Goal: Check status: Check status

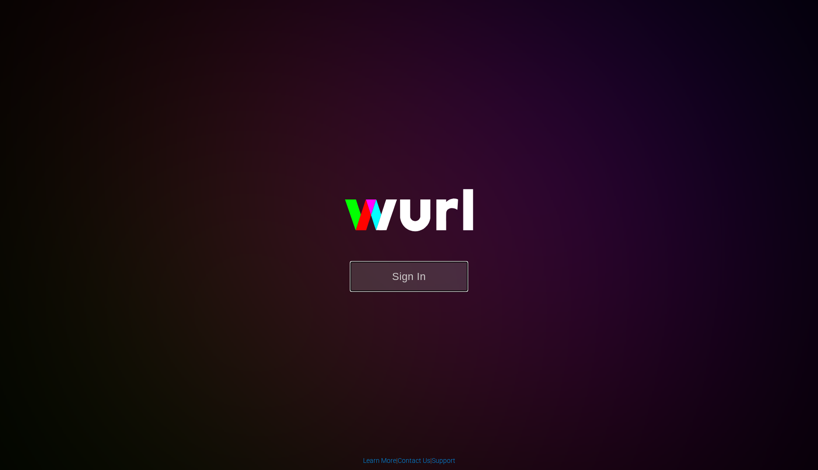
click at [395, 280] on button "Sign In" at bounding box center [409, 276] width 118 height 31
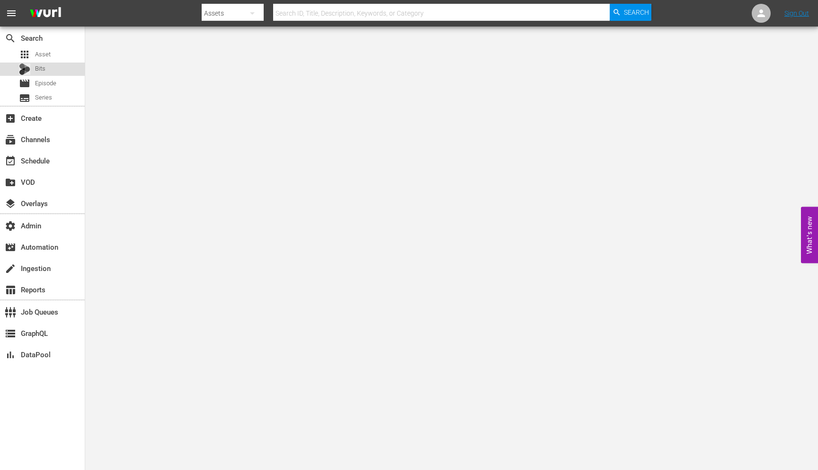
click at [47, 72] on div "Bits" at bounding box center [42, 68] width 85 height 13
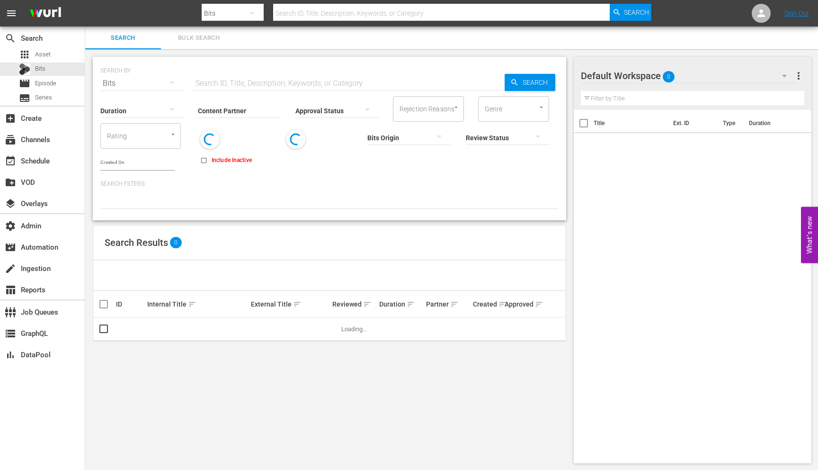
click at [319, 13] on input "text" at bounding box center [441, 13] width 337 height 23
paste input "60994622"
type input "60994622"
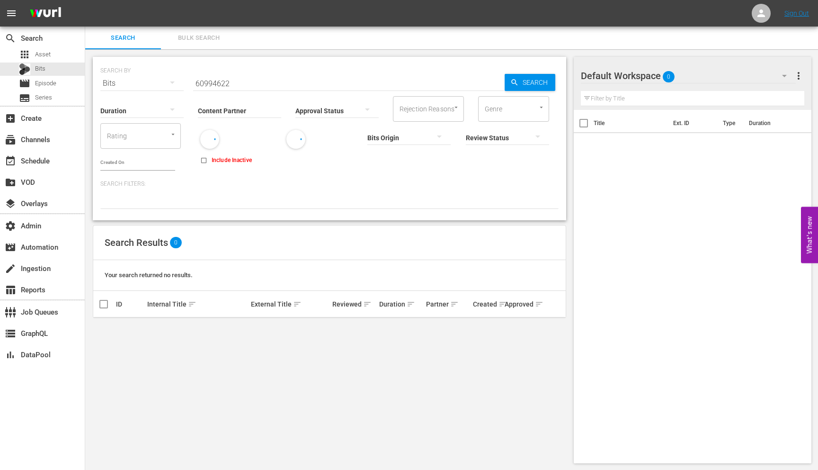
click at [200, 158] on input "Include Inactive" at bounding box center [204, 162] width 16 height 16
checkbox input "true"
